Goal: Purchase product/service

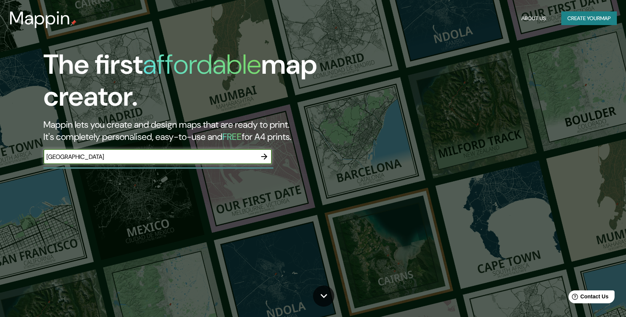
type input "[GEOGRAPHIC_DATA]"
click at [263, 155] on icon "button" at bounding box center [264, 156] width 9 height 9
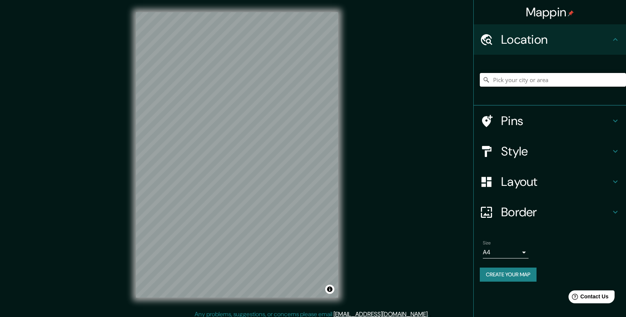
click at [504, 80] on input "Pick your city or area" at bounding box center [552, 80] width 146 height 14
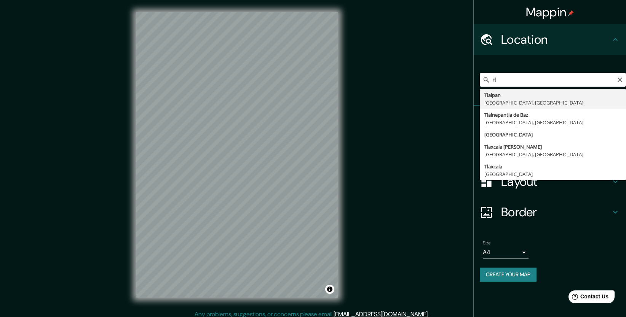
type input "t"
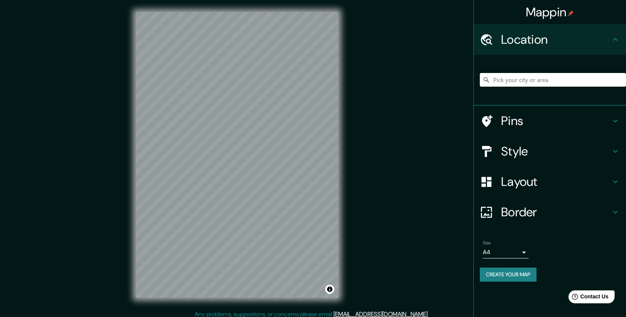
paste input "[GEOGRAPHIC_DATA]"
type input "Noord, [GEOGRAPHIC_DATA], [GEOGRAPHIC_DATA], [GEOGRAPHIC_DATA]"
click at [618, 77] on icon "Clear" at bounding box center [619, 80] width 6 height 6
click at [530, 81] on input "Pick your city or area" at bounding box center [552, 80] width 146 height 14
paste input "[GEOGRAPHIC_DATA]"
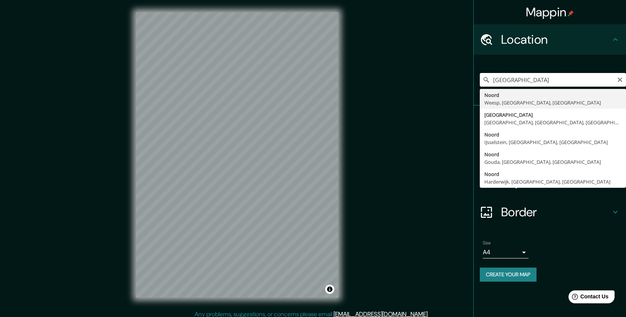
type input "Noord, [GEOGRAPHIC_DATA], [GEOGRAPHIC_DATA], [GEOGRAPHIC_DATA]"
